Goal: Find contact information: Find contact information

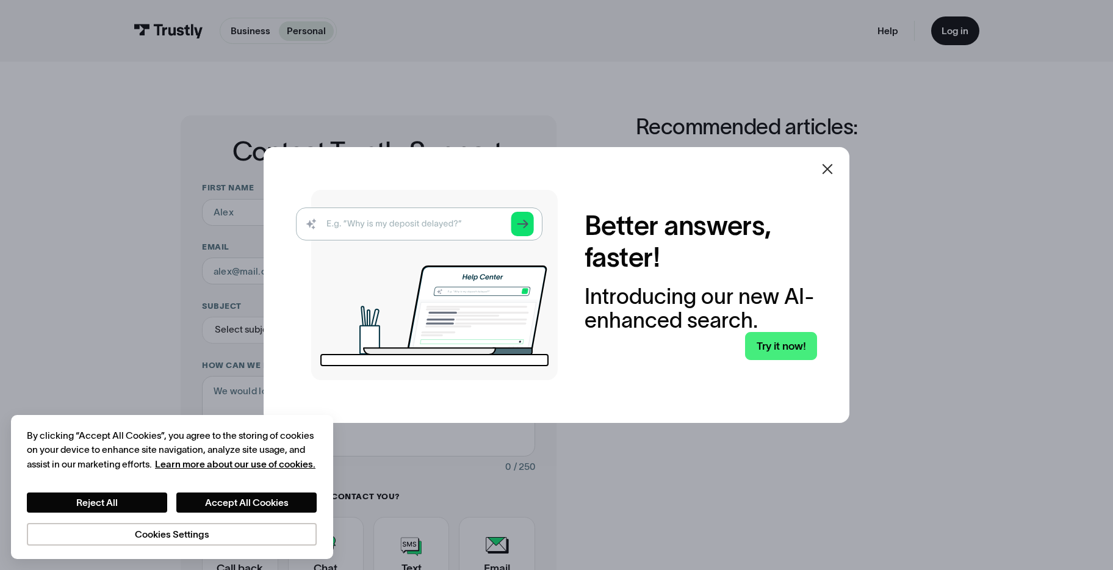
click at [831, 169] on icon at bounding box center [827, 168] width 10 height 10
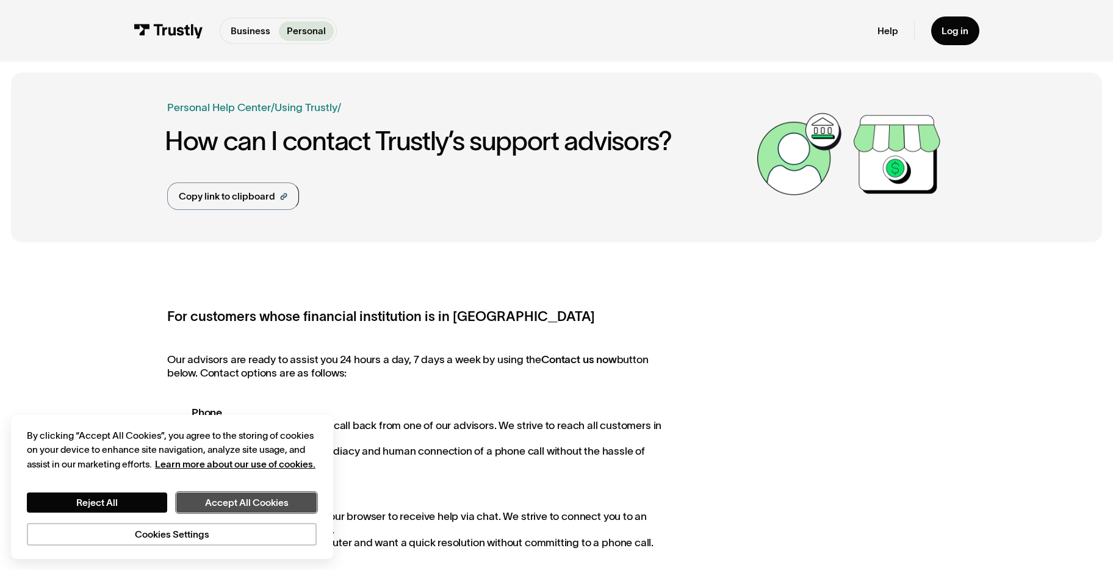
click at [260, 510] on button "Accept All Cookies" at bounding box center [246, 502] width 140 height 20
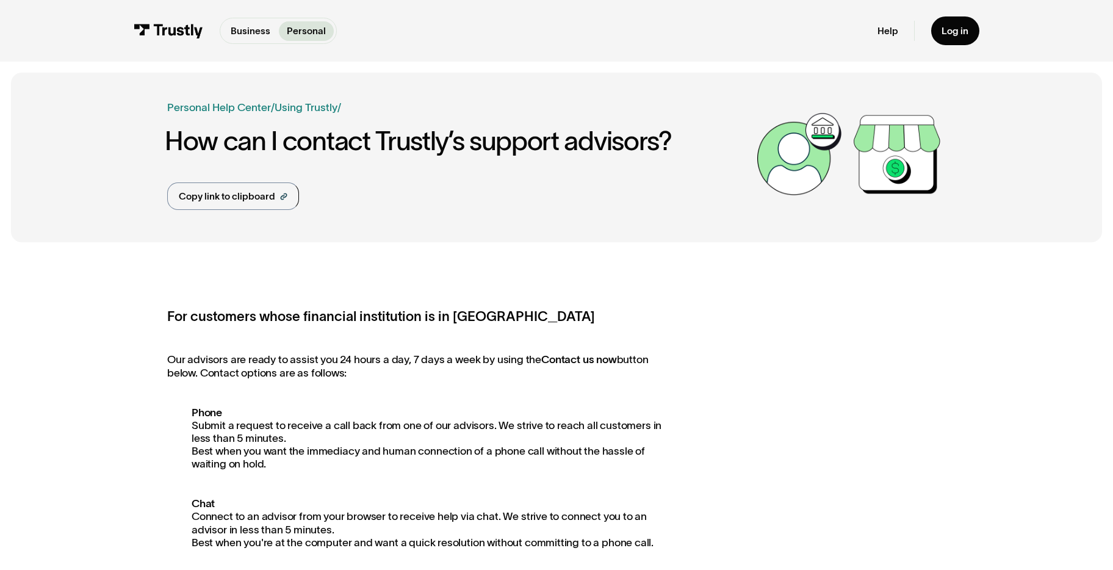
click at [306, 151] on h1 "How can I contact Trustly’s support advisors?" at bounding box center [458, 140] width 586 height 29
click at [313, 110] on link "Using Trustly" at bounding box center [305, 107] width 63 height 12
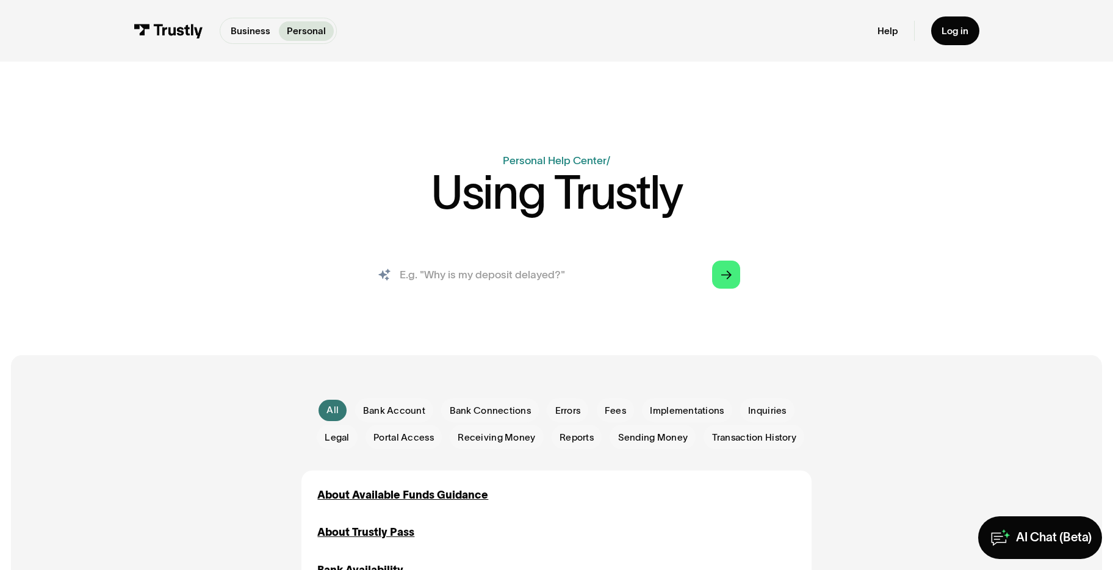
click at [530, 264] on input "search" at bounding box center [556, 274] width 389 height 43
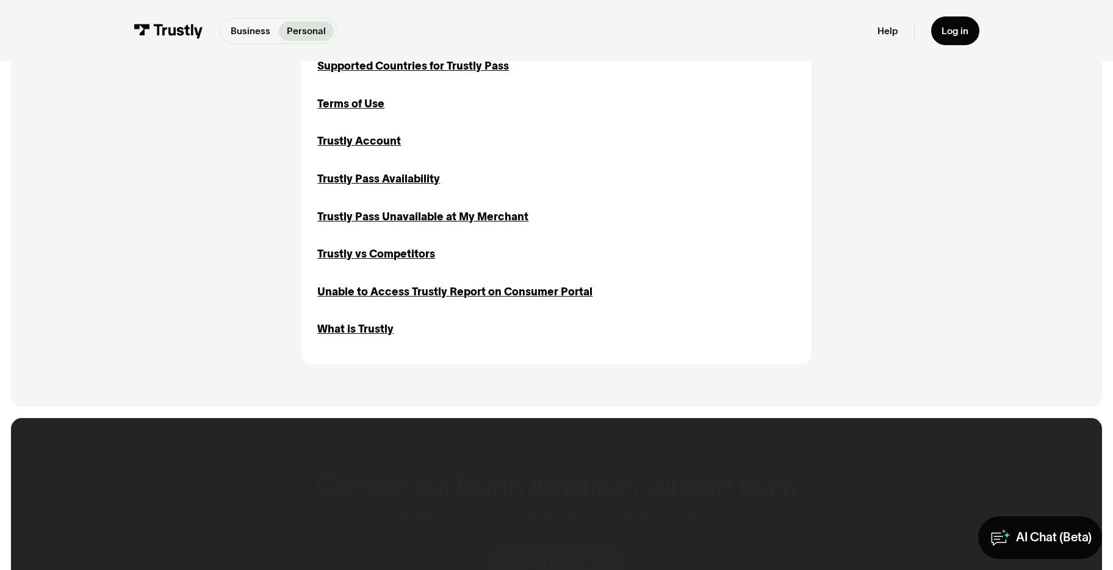
scroll to position [1779, 0]
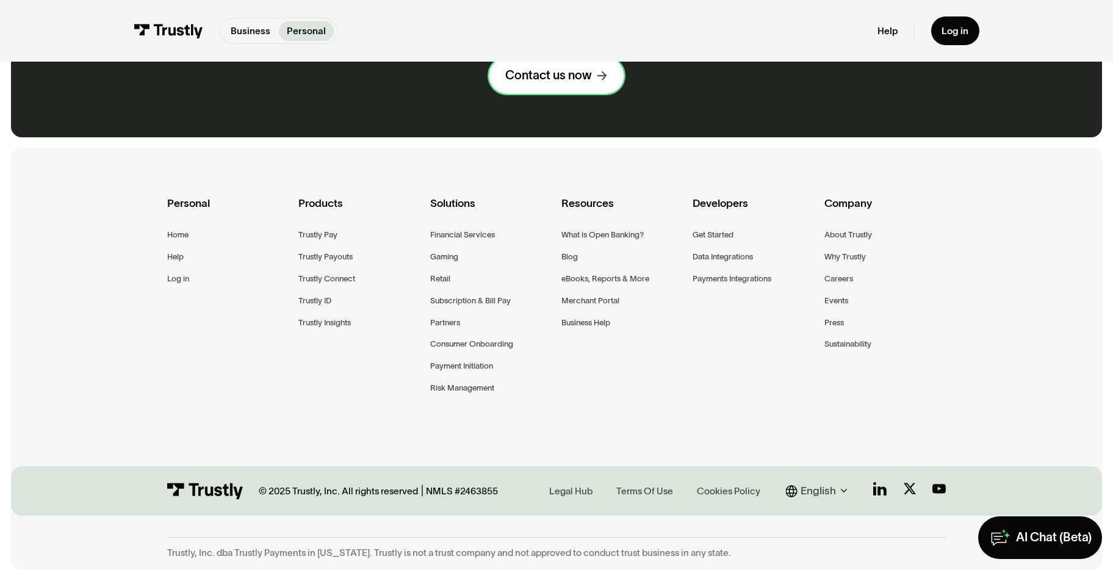
click at [569, 71] on div "Contact us now" at bounding box center [548, 76] width 87 height 16
